Goal: Information Seeking & Learning: Learn about a topic

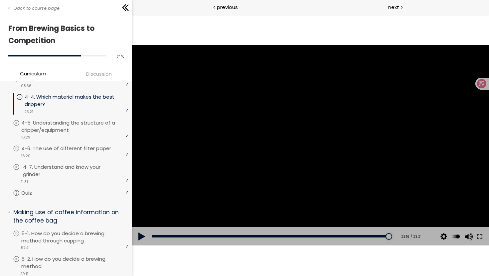
scroll to position [489, 0]
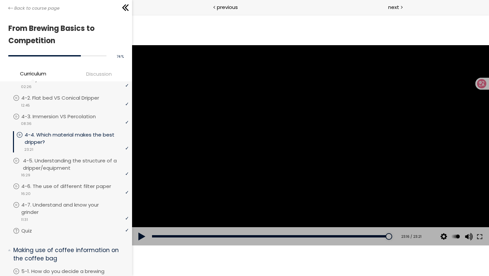
click at [58, 160] on p "4-5. Understanding the structure of a dripper/equipment" at bounding box center [76, 164] width 107 height 15
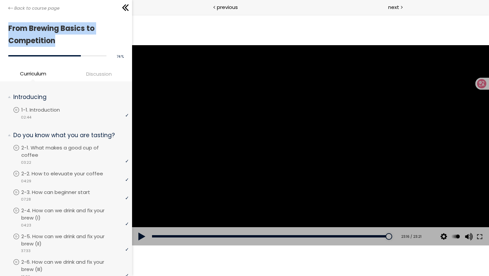
drag, startPoint x: 8, startPoint y: 28, endPoint x: 58, endPoint y: 44, distance: 51.7
click at [58, 44] on h1 "From Brewing Basics to Competition" at bounding box center [64, 34] width 112 height 25
copy h1 "From Brewing Basics to Competition"
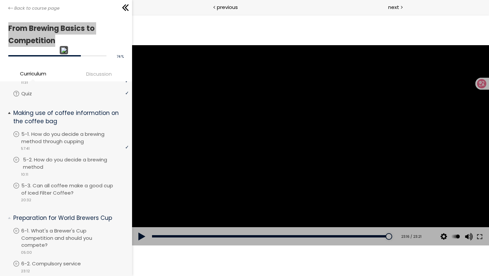
scroll to position [504, 0]
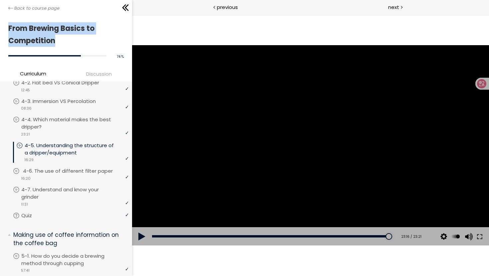
click at [57, 170] on p "4-6. The use of different filter paper" at bounding box center [74, 171] width 103 height 7
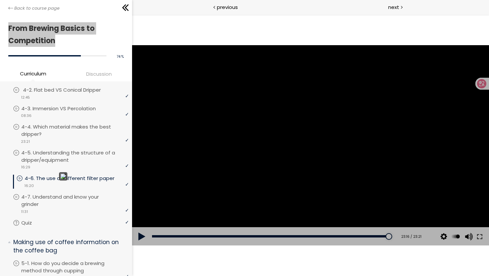
scroll to position [553, 0]
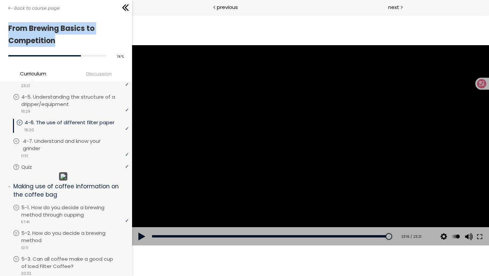
click at [47, 150] on p "4-7. Understand and know your grinder" at bounding box center [76, 145] width 107 height 15
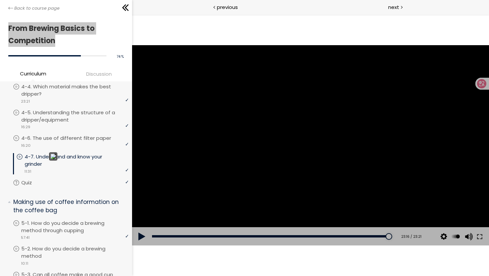
scroll to position [539, 0]
